Goal: Task Accomplishment & Management: Use online tool/utility

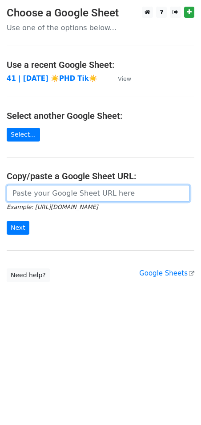
click at [60, 194] on input "url" at bounding box center [98, 193] width 183 height 17
paste input "https://docs.google.com/spreadsheets/d/1XMjz2CRJA5wztsmAvBGcY2ancAnJDlzuj5TpeoS…"
type input "https://docs.google.com/spreadsheets/d/1XMjz2CRJA5wztsmAvBGcY2ancAnJDlzuj5TpeoS…"
click at [7, 221] on input "Next" at bounding box center [18, 228] width 23 height 14
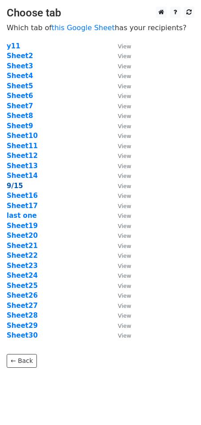
click at [16, 189] on strong "9/15" at bounding box center [15, 186] width 16 height 8
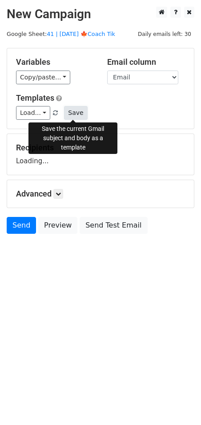
click at [66, 116] on button "Save" at bounding box center [75, 113] width 23 height 14
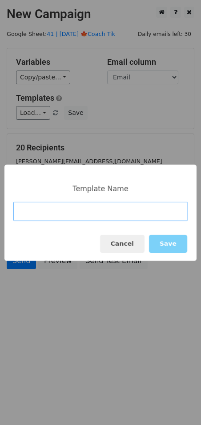
click at [115, 208] on input at bounding box center [100, 211] width 174 height 19
paste input "Marketing Toolkit for Coaches"
type input "Marketing Toolkit for Coaches"
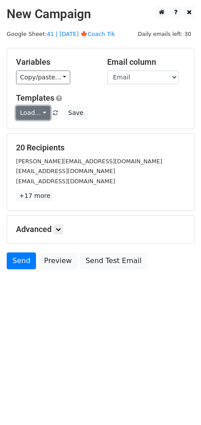
click at [39, 111] on link "Load..." at bounding box center [33, 113] width 34 height 14
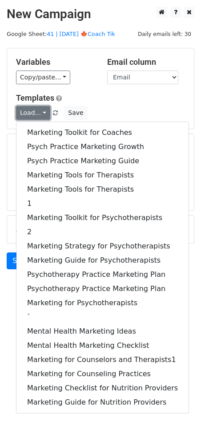
click at [39, 111] on link "Load..." at bounding box center [33, 113] width 34 height 14
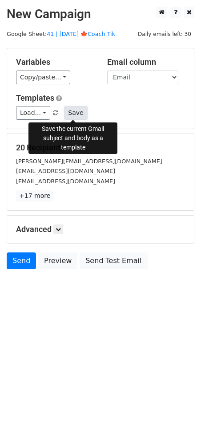
click at [76, 112] on button "Save" at bounding box center [75, 113] width 23 height 14
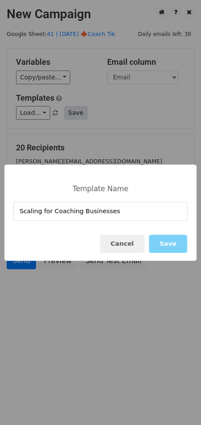
type input "Scaling for Coaching Businesses"
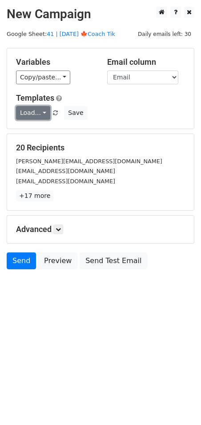
click at [37, 112] on link "Load..." at bounding box center [33, 113] width 34 height 14
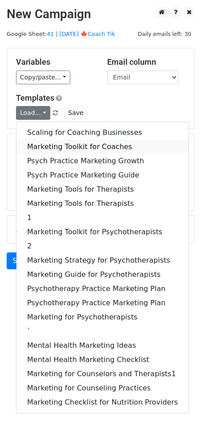
click at [55, 144] on link "Marketing Toolkit for Coaches" at bounding box center [102, 147] width 172 height 14
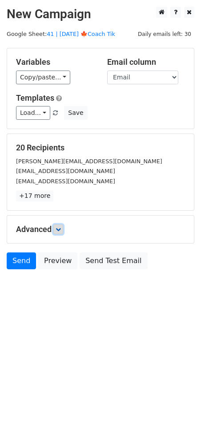
click at [61, 227] on icon at bounding box center [57, 229] width 5 height 5
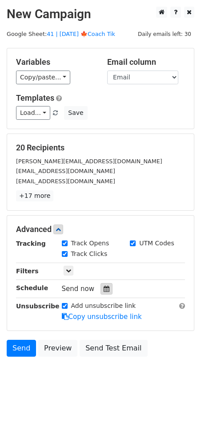
click at [103, 283] on div at bounding box center [106, 289] width 12 height 12
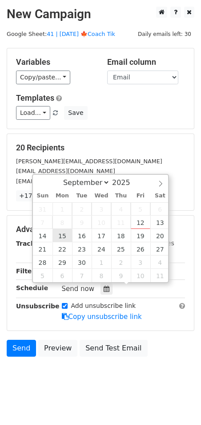
type input "2025-09-15 12:00"
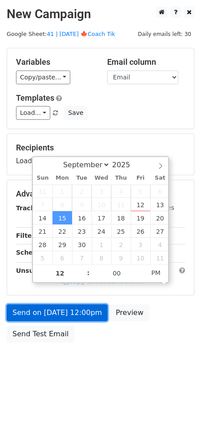
click at [58, 311] on link "Send on Sep 15 at 12:00pm" at bounding box center [57, 312] width 101 height 17
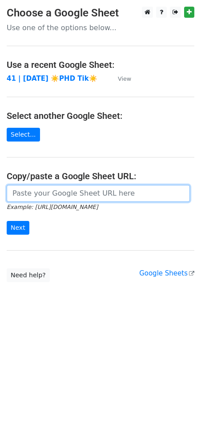
click at [56, 196] on input "url" at bounding box center [98, 193] width 183 height 17
paste input "https://docs.google.com/spreadsheets/d/1XMjz2CRJA5wztsmAvBGcY2ancAnJDlzuj5TpeoS…"
type input "https://docs.google.com/spreadsheets/d/1XMjz2CRJA5wztsmAvBGcY2ancAnJDlzuj5TpeoS…"
click at [7, 221] on input "Next" at bounding box center [18, 228] width 23 height 14
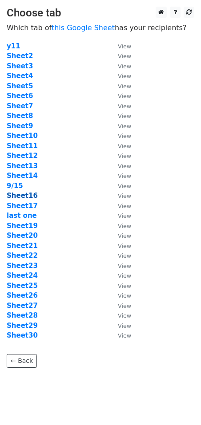
click at [23, 196] on strong "Sheet16" at bounding box center [22, 196] width 31 height 8
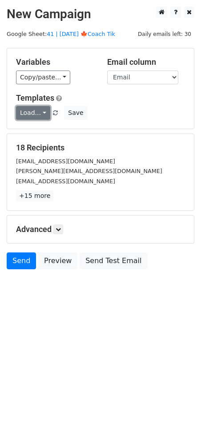
click at [35, 115] on link "Load..." at bounding box center [33, 113] width 34 height 14
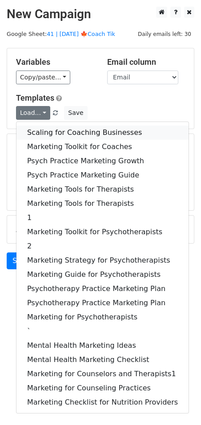
click at [46, 130] on link "Scaling for Coaching Businesses" at bounding box center [102, 133] width 172 height 14
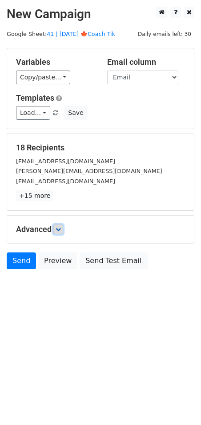
click at [61, 229] on icon at bounding box center [57, 229] width 5 height 5
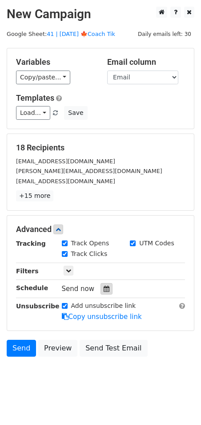
click at [103, 286] on icon at bounding box center [106, 289] width 6 height 6
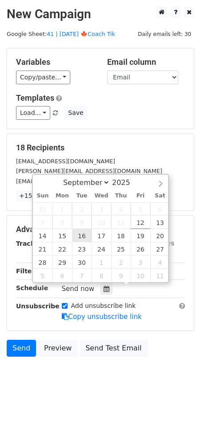
type input "2025-09-16 12:00"
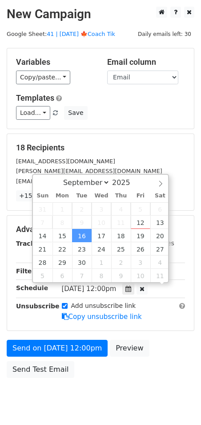
scroll to position [0, 0]
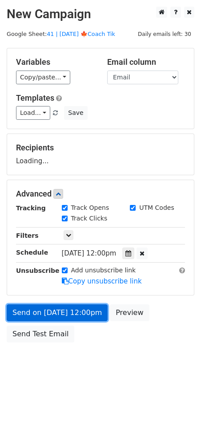
click at [68, 314] on link "Send on Sep 16 at 12:00pm" at bounding box center [57, 312] width 101 height 17
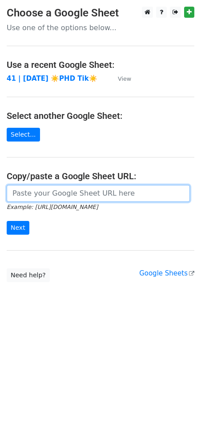
click at [74, 197] on input "url" at bounding box center [98, 193] width 183 height 17
paste input "[URL][DOMAIN_NAME]"
type input "[URL][DOMAIN_NAME]"
click at [7, 221] on input "Next" at bounding box center [18, 228] width 23 height 14
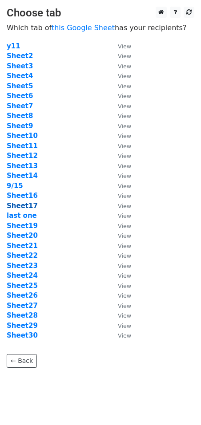
click at [26, 207] on strong "Sheet17" at bounding box center [22, 206] width 31 height 8
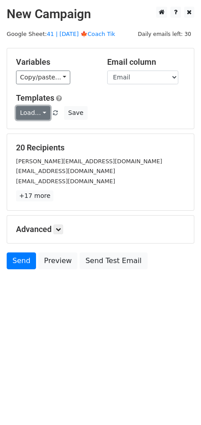
click at [29, 116] on link "Load..." at bounding box center [33, 113] width 34 height 14
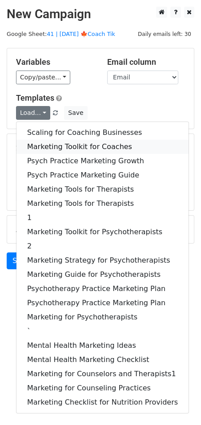
click at [42, 148] on link "Marketing Toolkit for Coaches" at bounding box center [102, 147] width 172 height 14
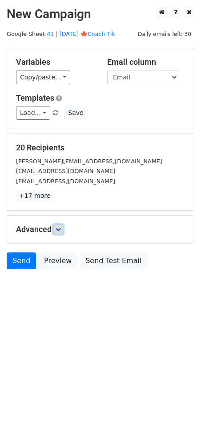
click at [60, 228] on icon at bounding box center [57, 229] width 5 height 5
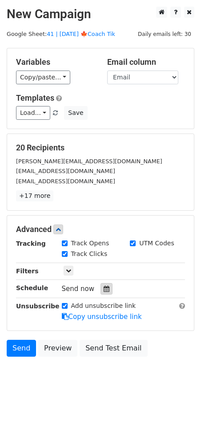
click at [108, 288] on div at bounding box center [106, 289] width 12 height 12
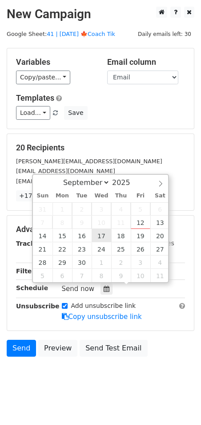
type input "2025-09-17 12:00"
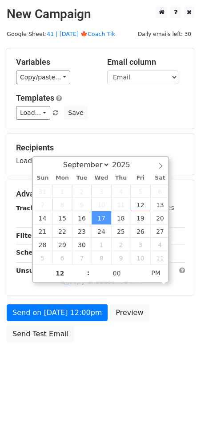
click at [92, 303] on form "Variables Copy/paste... {{Name}} {{Email}} Email column Name Email Templates Lo…" at bounding box center [100, 197] width 187 height 299
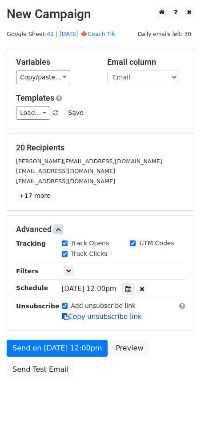
click at [92, 316] on link "Copy unsubscribe link" at bounding box center [102, 317] width 80 height 8
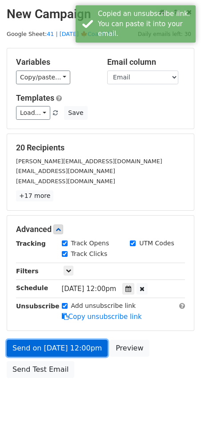
click at [92, 347] on link "Send on Sep 17 at 12:00pm" at bounding box center [57, 348] width 101 height 17
